Goal: Information Seeking & Learning: Find specific fact

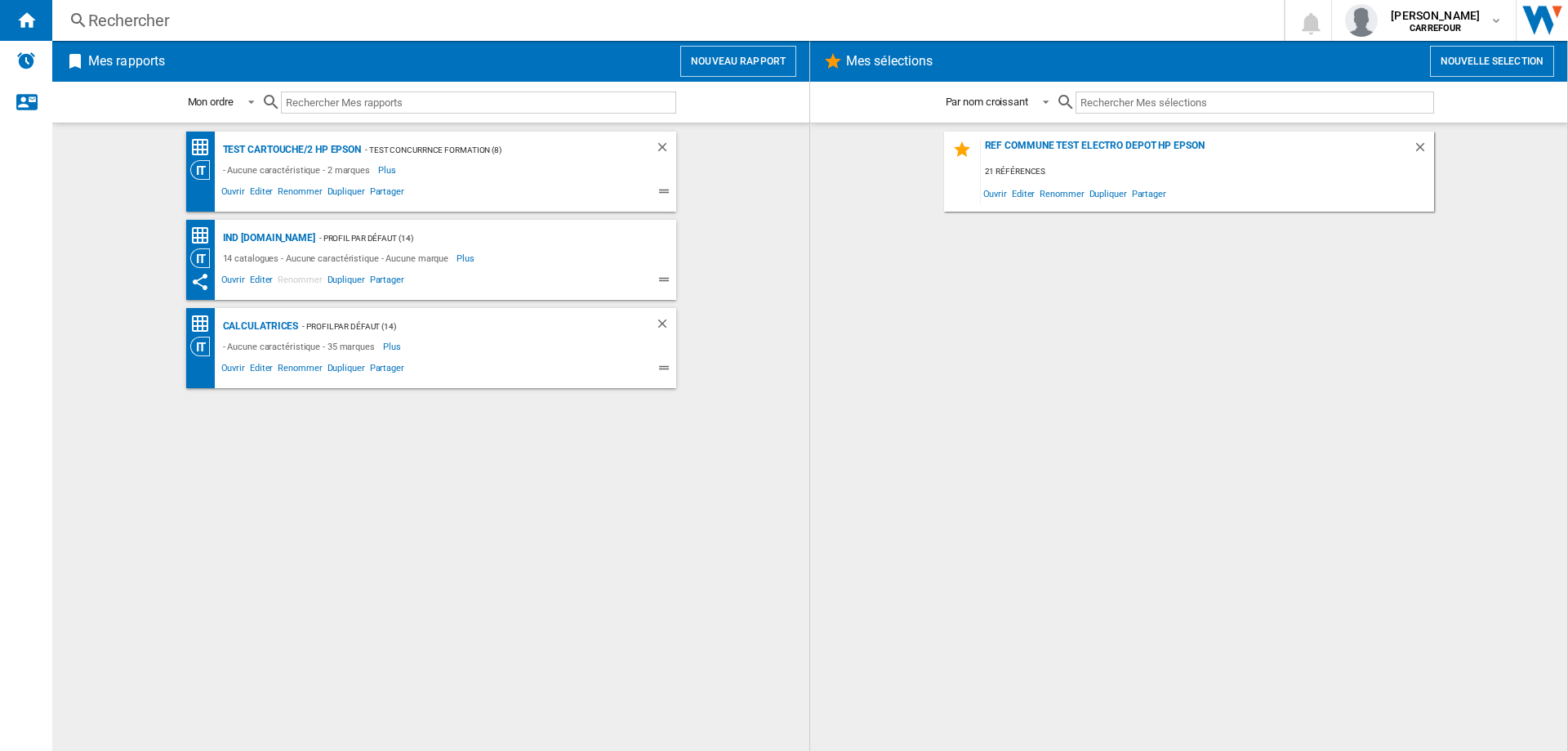
click at [141, 24] on div "Rechercher" at bounding box center [664, 21] width 1153 height 23
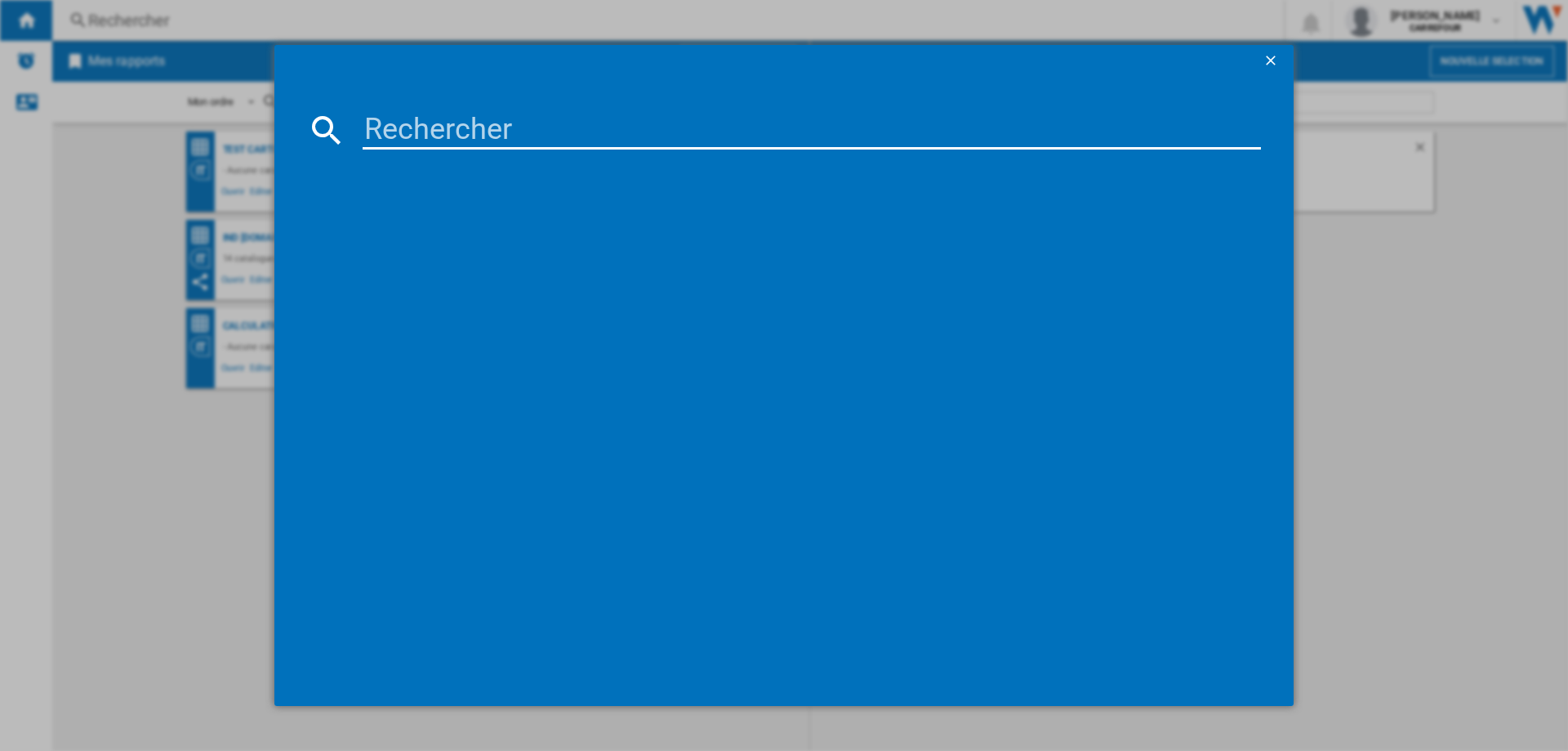
click at [608, 142] on input at bounding box center [811, 130] width 898 height 39
paste input "3045386363650"
type input "3045386363650"
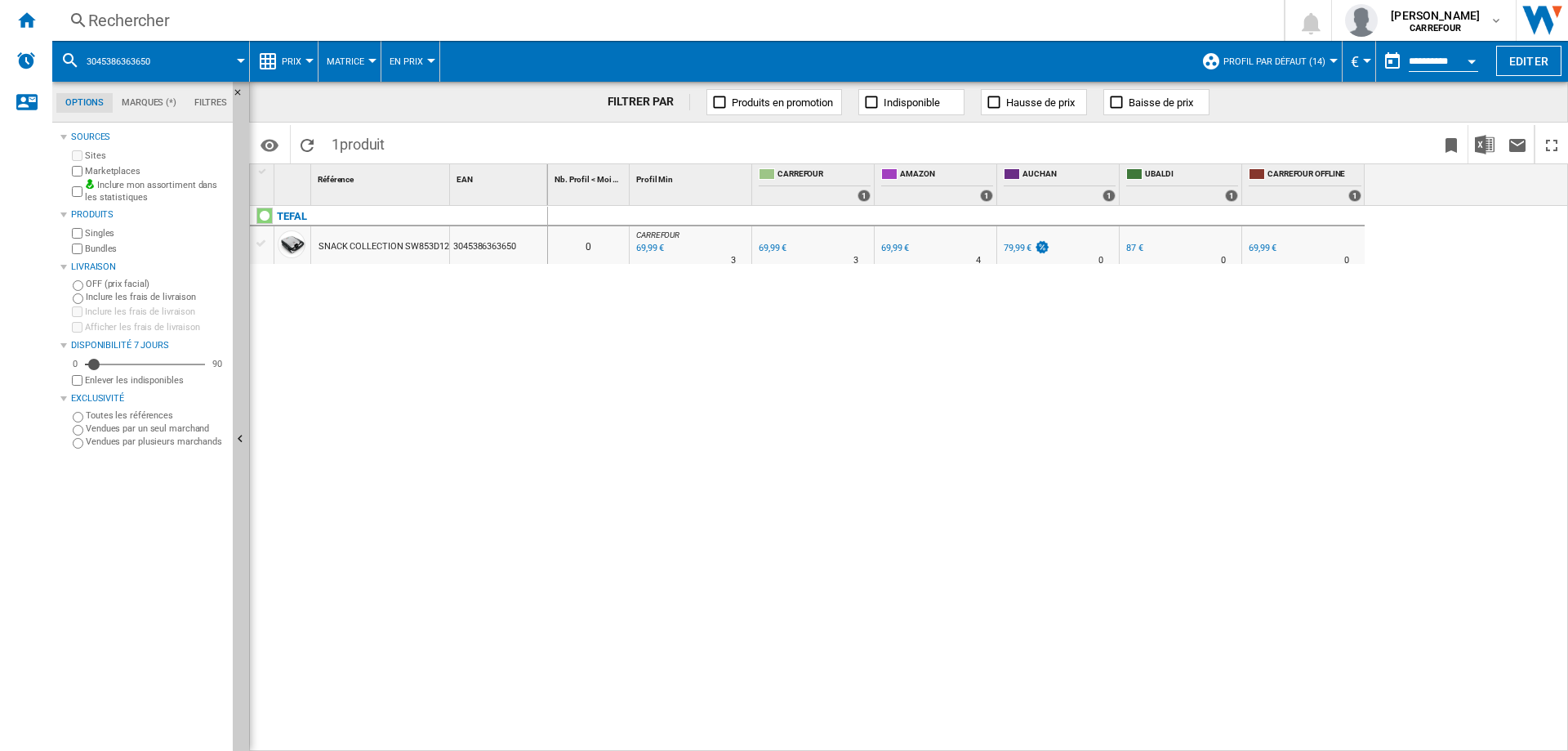
click at [1022, 249] on div "79,99 €" at bounding box center [1017, 247] width 28 height 10
